Goal: Task Accomplishment & Management: Manage account settings

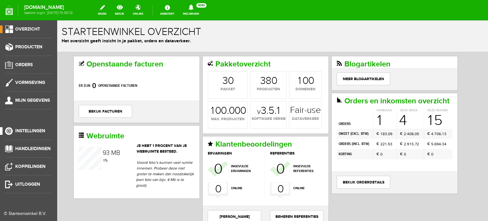
click at [28, 131] on span "Instellingen" at bounding box center [30, 130] width 30 height 5
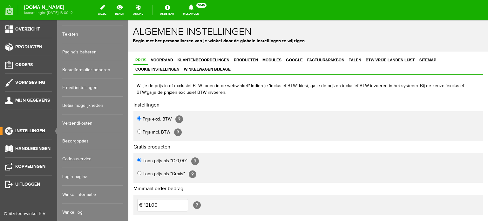
scroll to position [18, 0]
click at [78, 170] on link "Login pagina" at bounding box center [92, 176] width 61 height 18
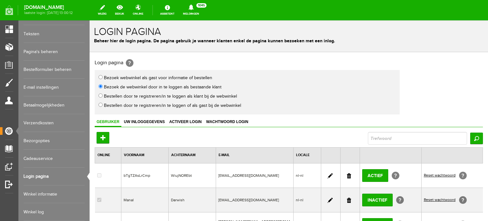
click at [347, 175] on link at bounding box center [349, 175] width 4 height 5
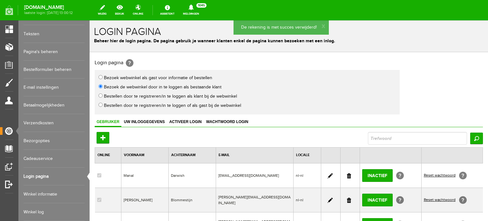
click at [30, 70] on link "Bestelformulier beheren" at bounding box center [54, 70] width 61 height 18
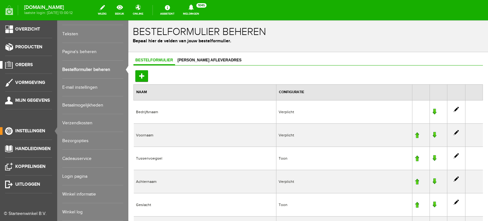
click at [23, 62] on link "Orders" at bounding box center [26, 65] width 52 height 8
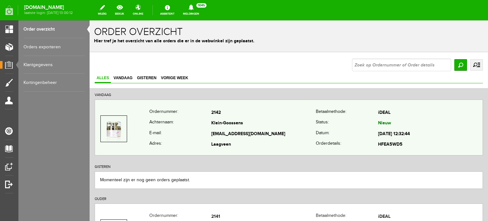
click at [229, 118] on td "Klein-Goossens" at bounding box center [263, 123] width 105 height 11
